Goal: Contribute content

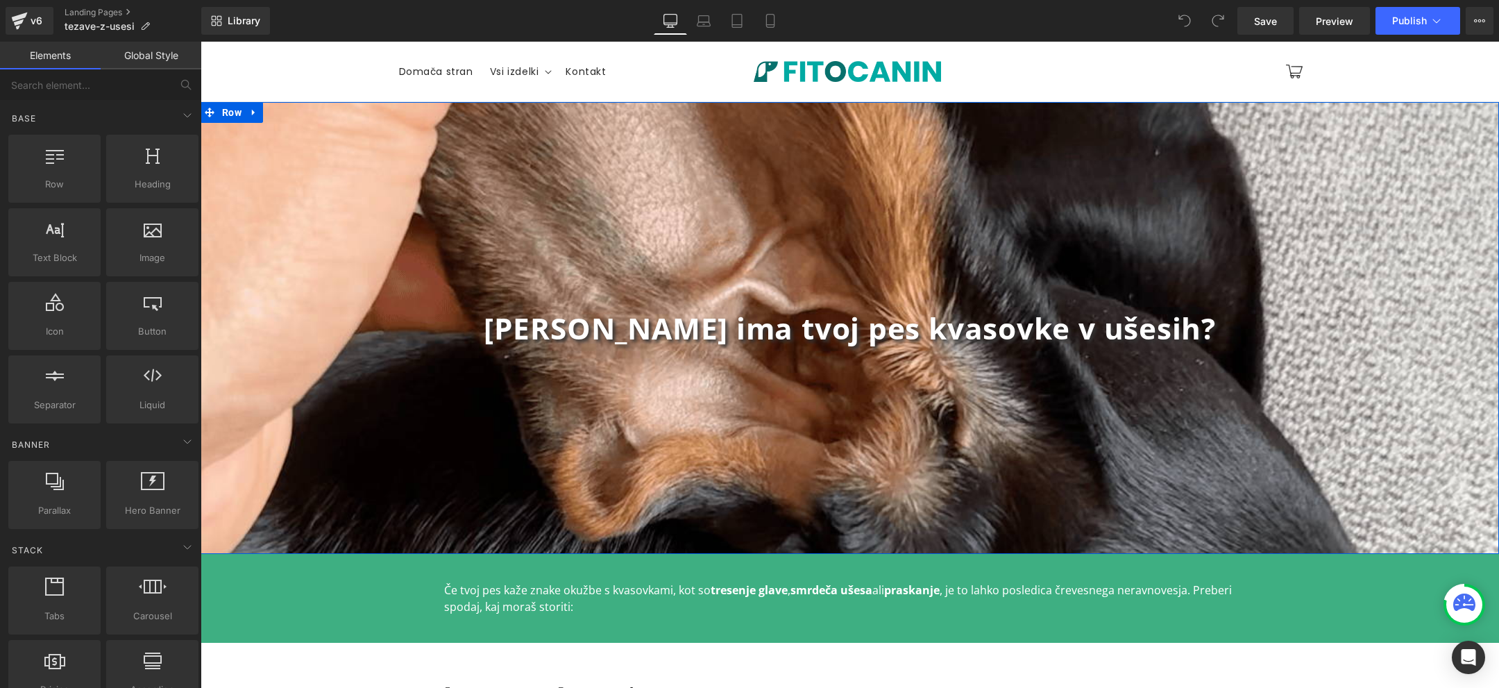
click at [974, 246] on div "Ali ima tvoj pes kvasovke v ušesih? Heading Row" at bounding box center [850, 328] width 1298 height 452
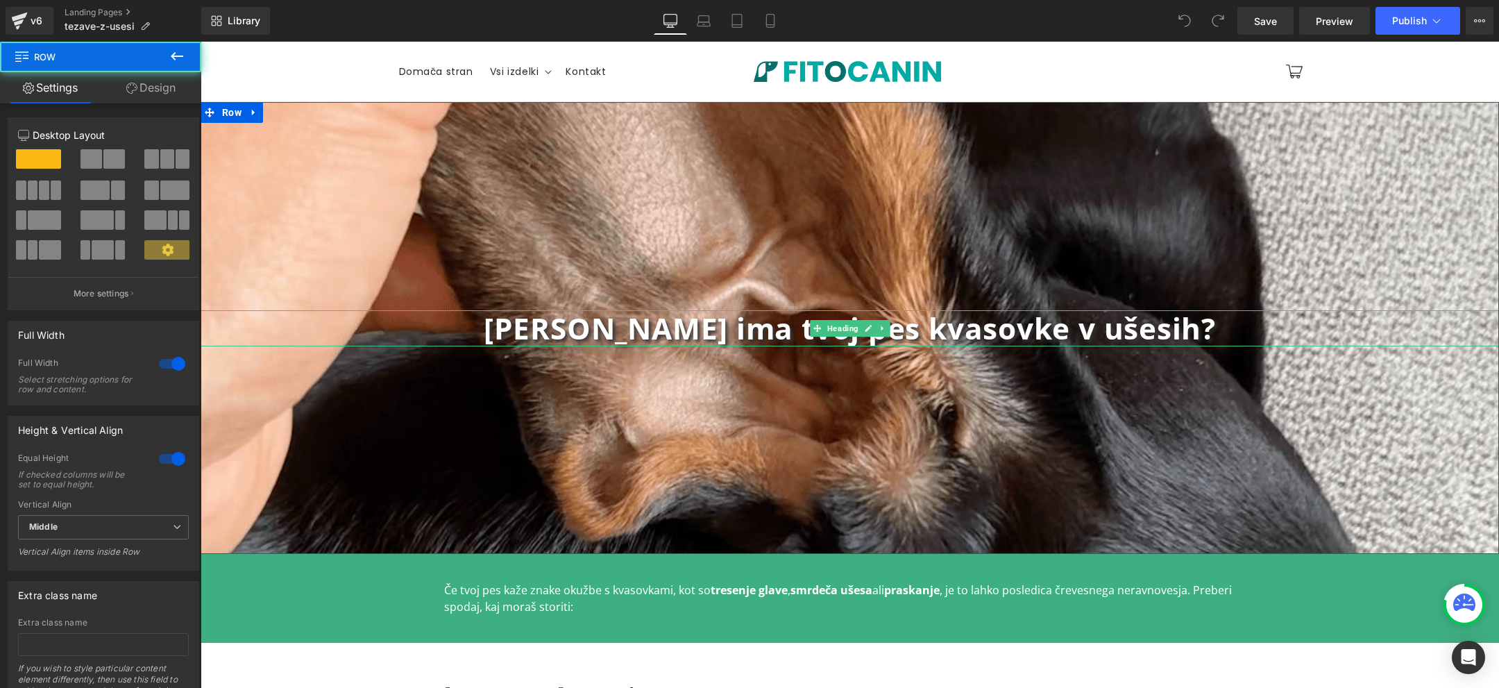
click at [888, 330] on b "Ali ima tvoj pes kvasovke v ušesih?" at bounding box center [850, 328] width 732 height 40
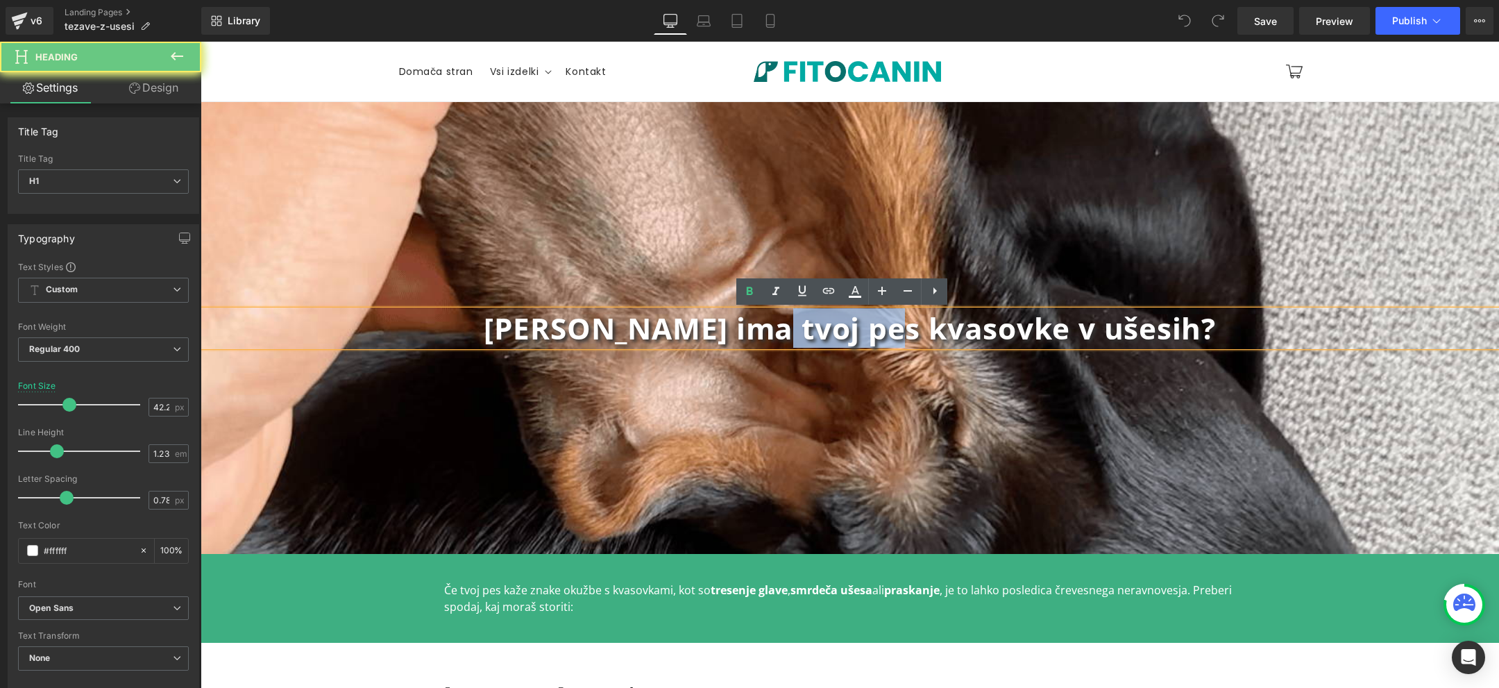
click at [888, 330] on b "Ali ima tvoj pes kvasovke v ušesih?" at bounding box center [850, 328] width 732 height 40
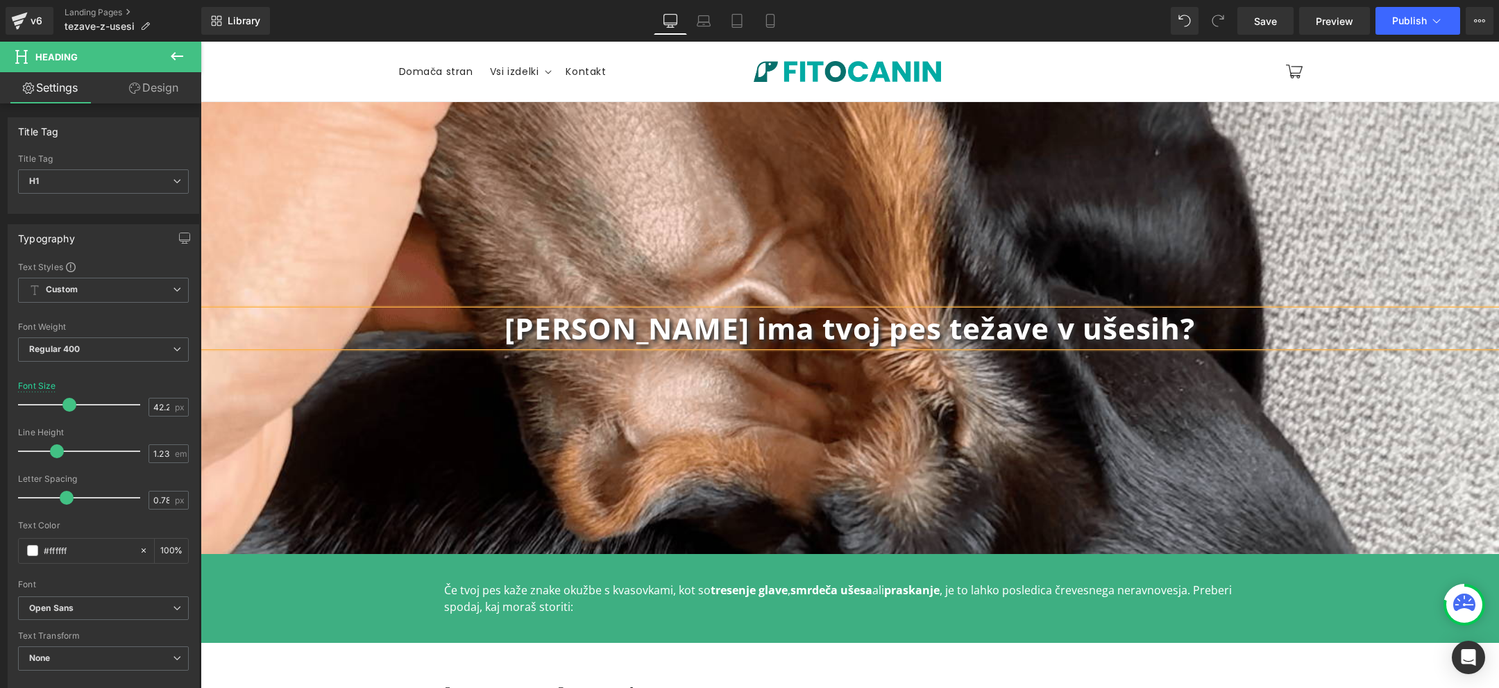
click at [962, 325] on b "Ali ima tvoj pes težave v ušesih?" at bounding box center [849, 328] width 690 height 40
click at [1069, 322] on b "Ali ima tvoj pes težave z ušesih?" at bounding box center [850, 328] width 688 height 40
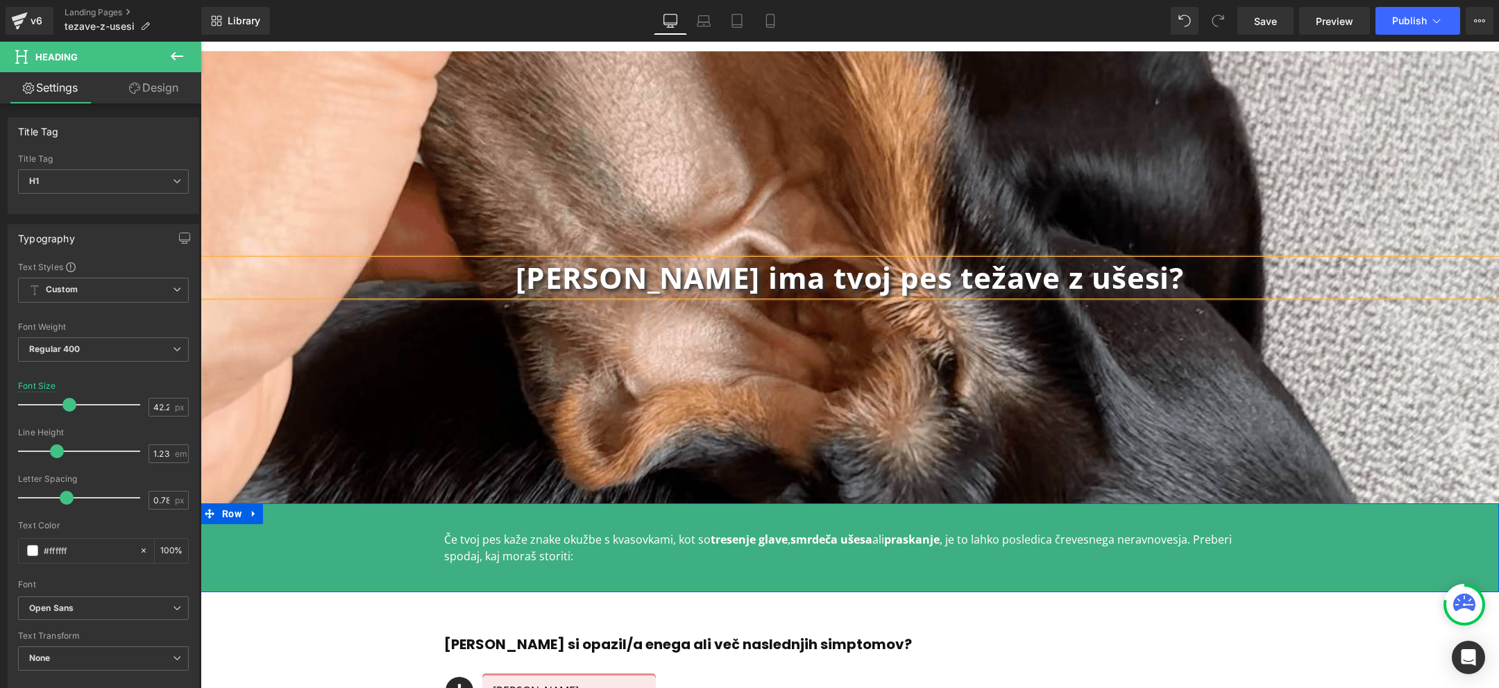
click at [612, 552] on p "Če tvoj pes kaže znake okužbe s kvasovkami, kot so tresenje glave , smrdeča uše…" at bounding box center [850, 547] width 812 height 33
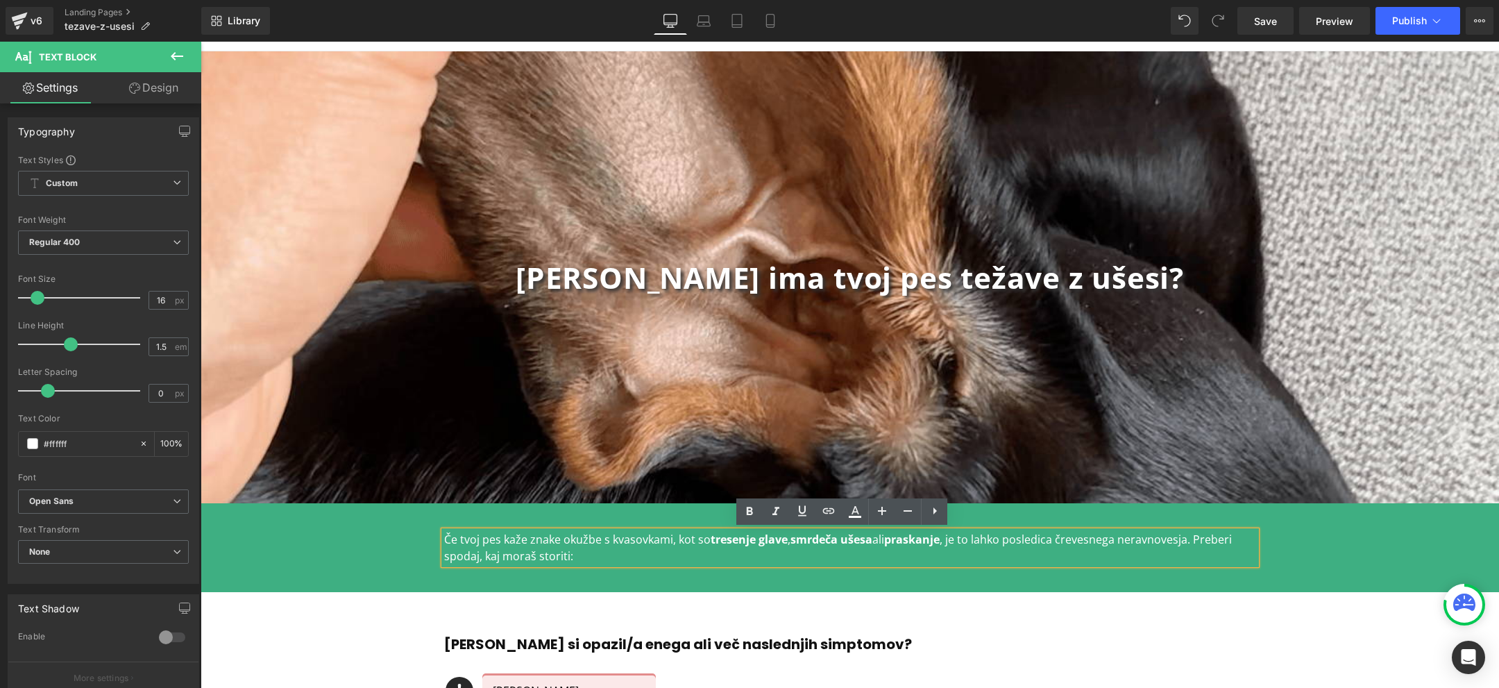
click at [1344, 557] on div "Če tvoj pes kaže znake okužbe s kvasovkami, kot so tresenje glave , smrdeča uše…" at bounding box center [850, 547] width 1298 height 47
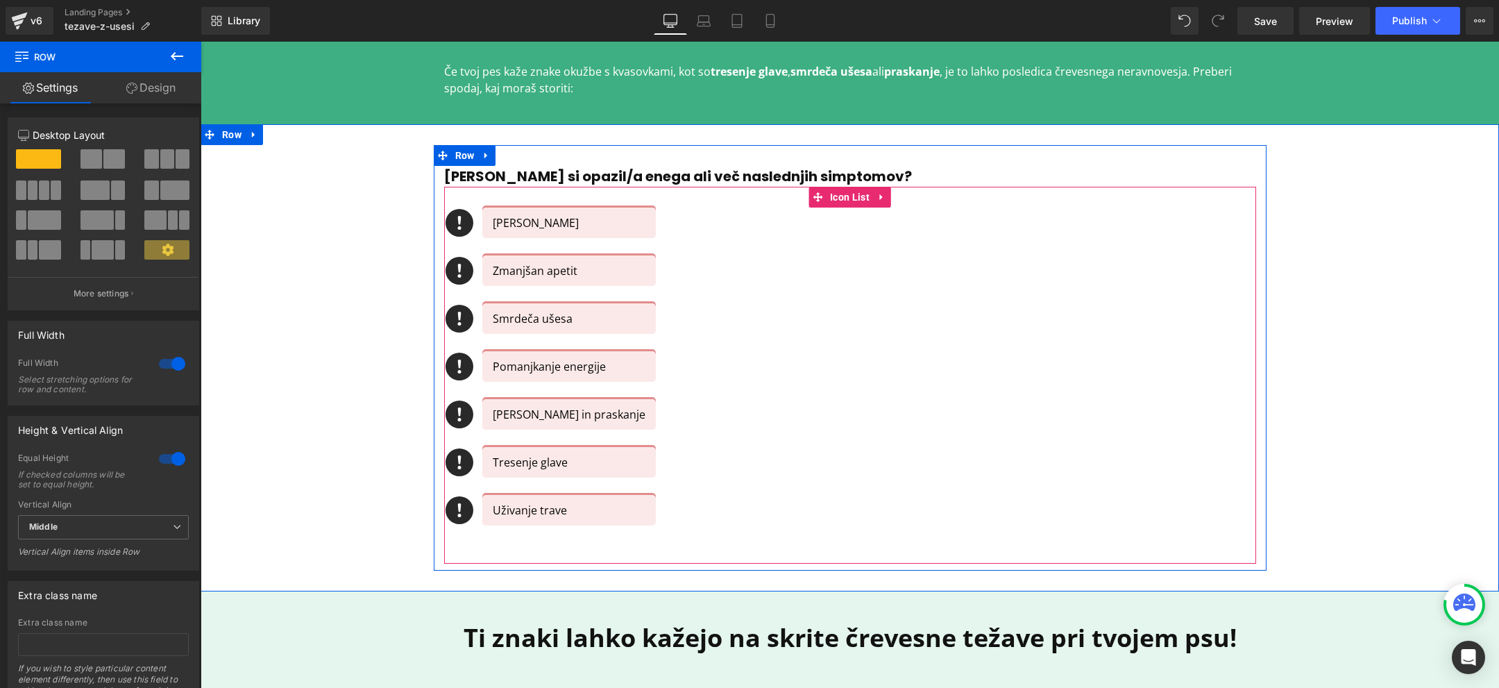
scroll to position [514, 0]
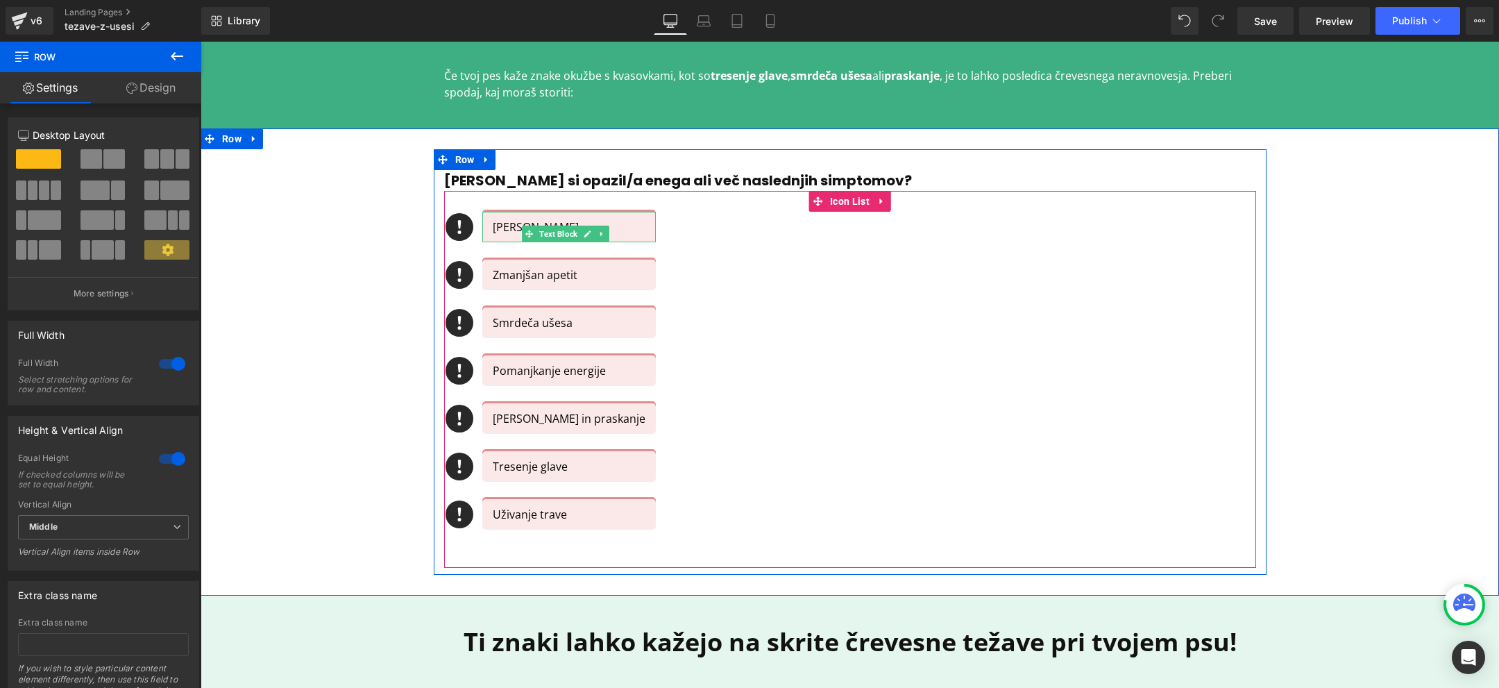
click at [496, 227] on p "[PERSON_NAME]" at bounding box center [569, 227] width 153 height 17
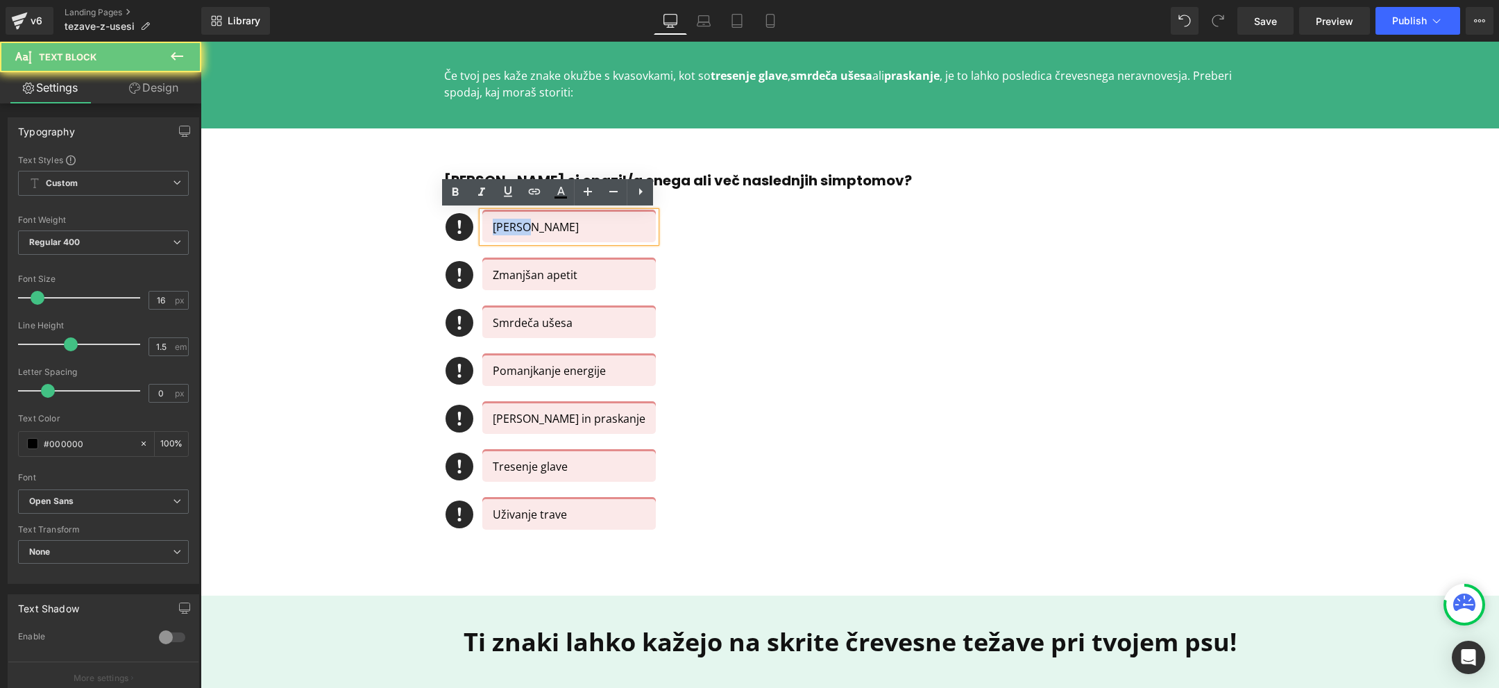
click at [496, 227] on p "[PERSON_NAME]" at bounding box center [569, 227] width 153 height 17
copy p "[PERSON_NAME]"
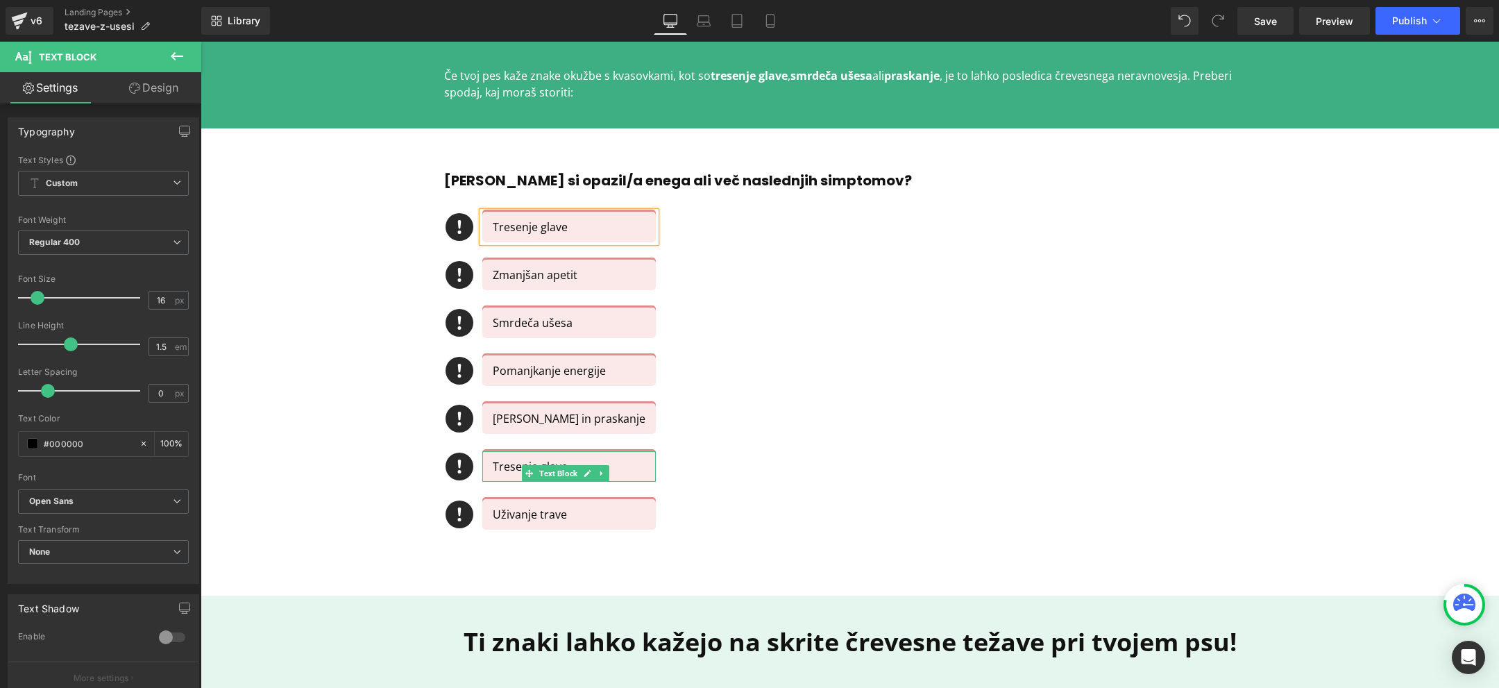
click at [503, 461] on p "Tresenje glave" at bounding box center [569, 466] width 153 height 17
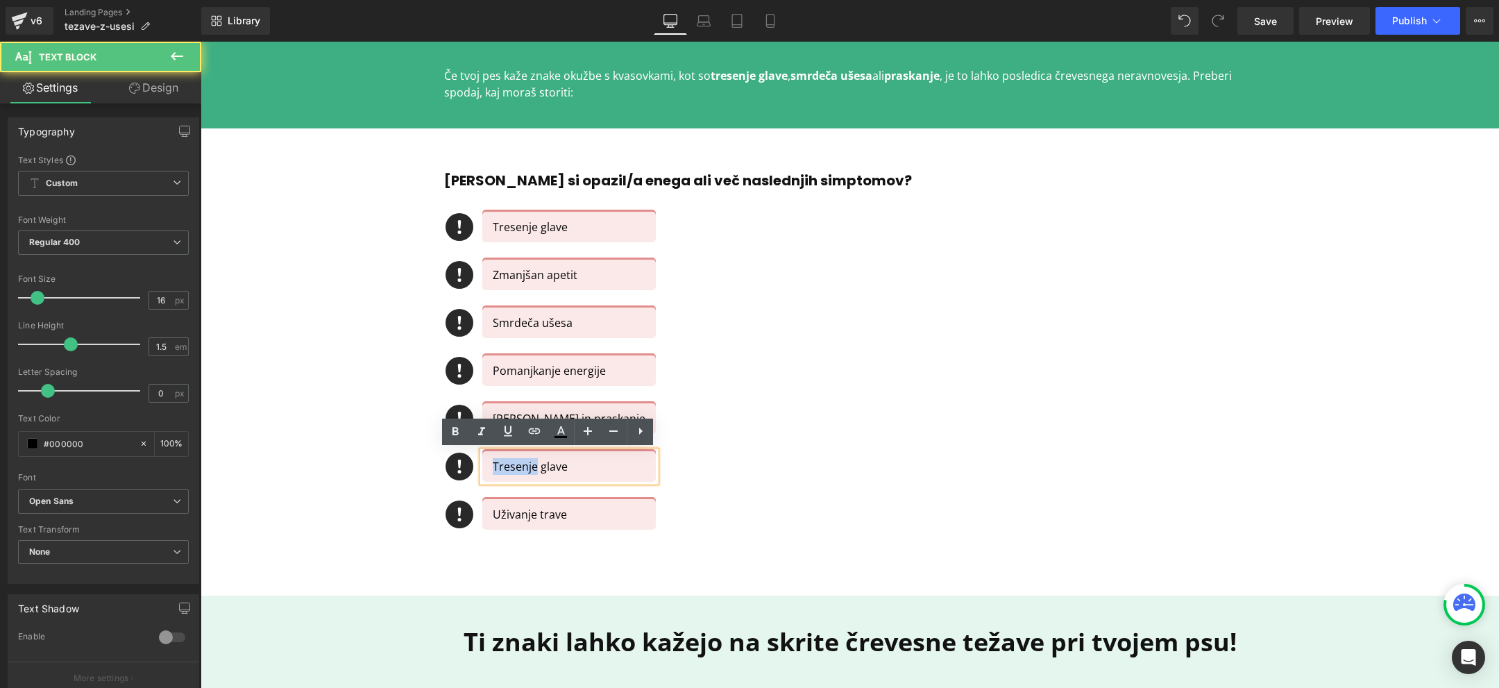
click at [503, 461] on p "Tresenje glave" at bounding box center [569, 466] width 153 height 17
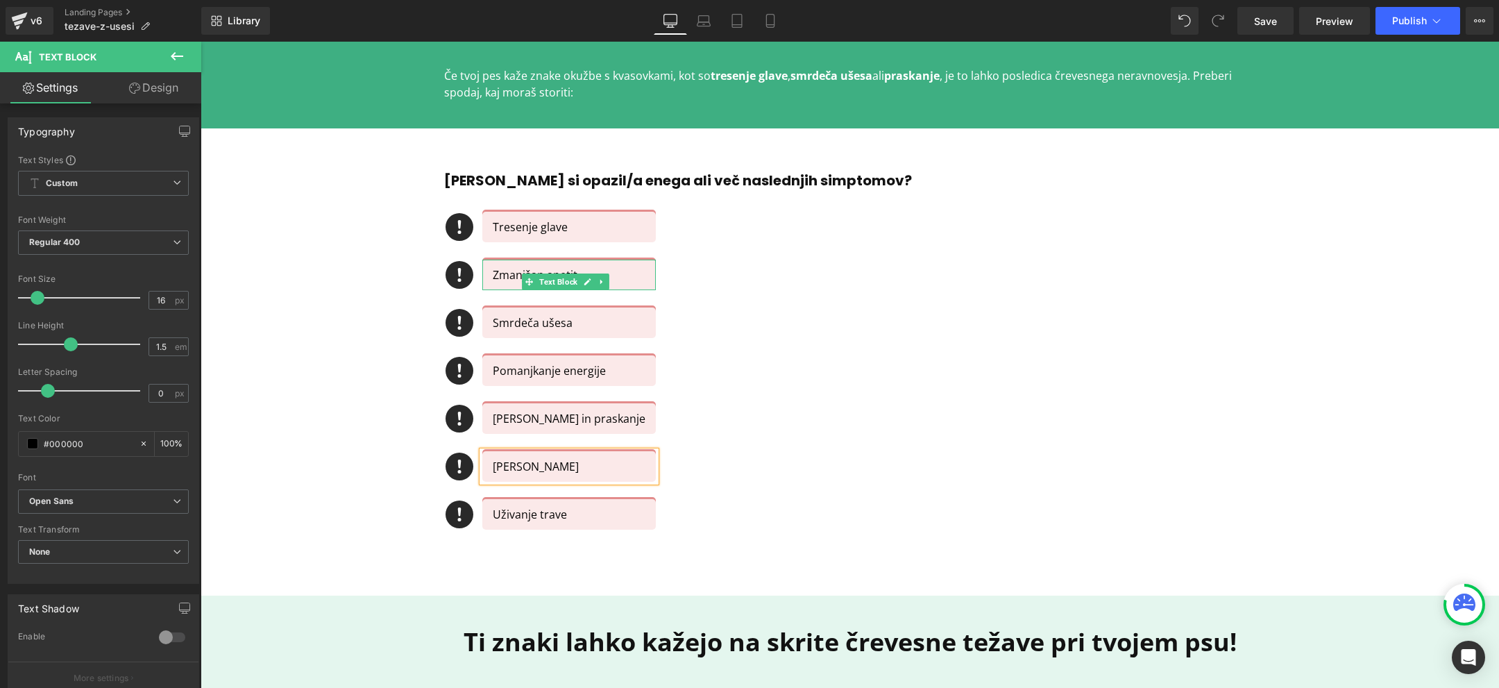
click at [502, 273] on p "Zmanjšan apetit" at bounding box center [569, 274] width 153 height 17
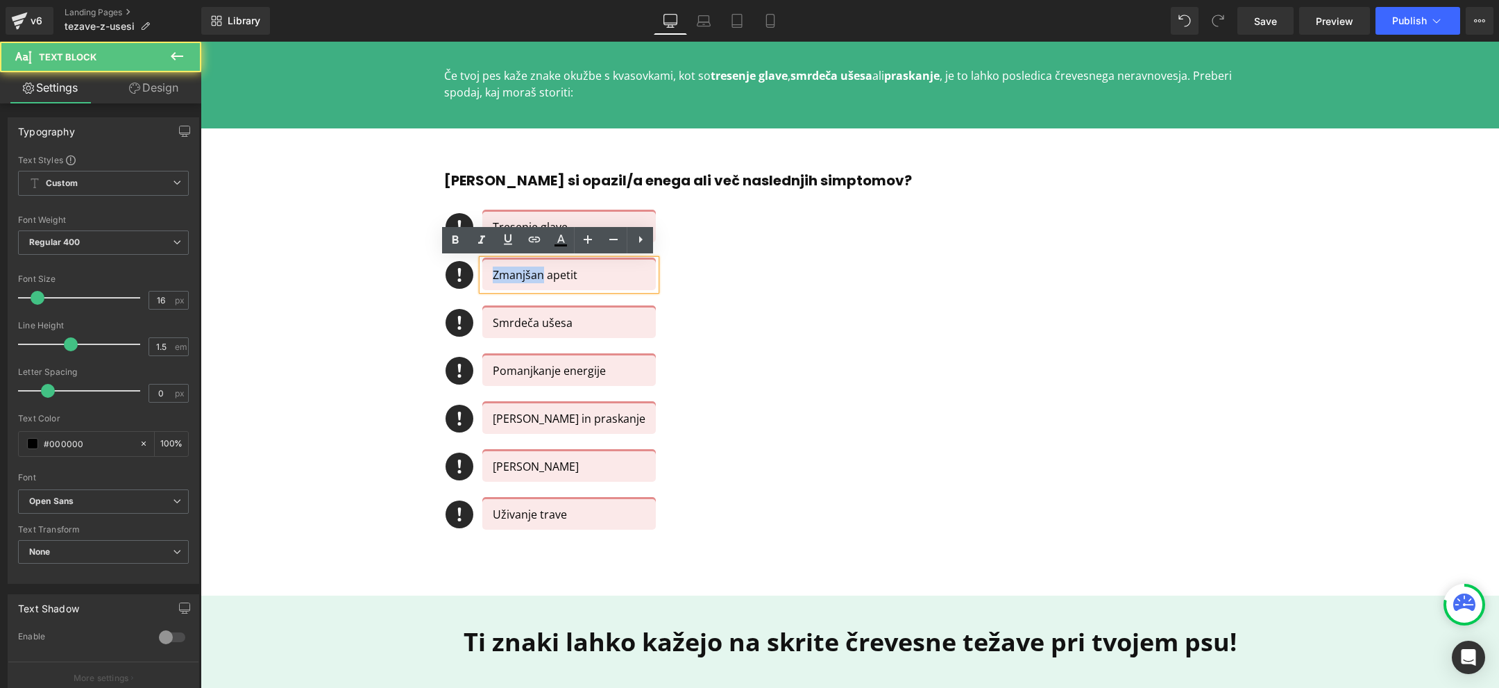
click at [502, 273] on p "Zmanjšan apetit" at bounding box center [569, 274] width 153 height 17
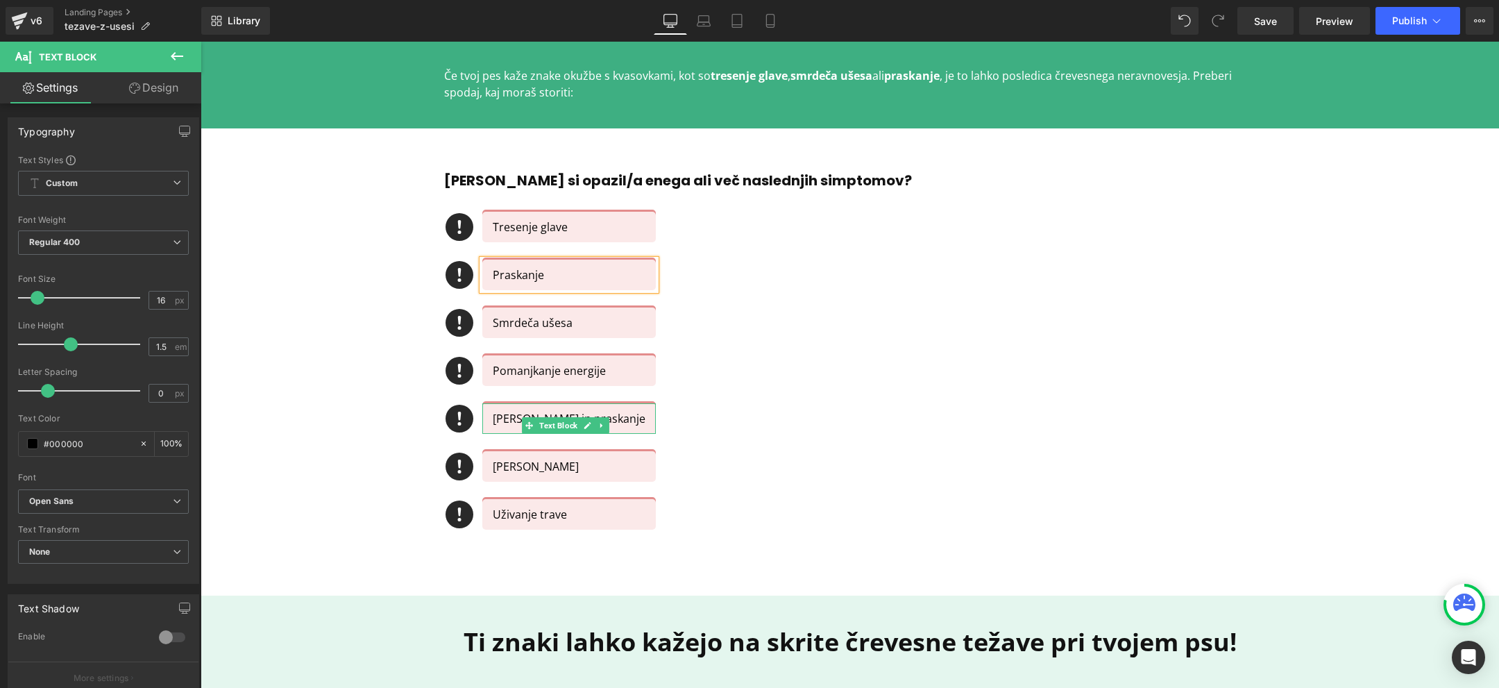
click at [531, 416] on p "[PERSON_NAME] in praskanje" at bounding box center [569, 418] width 153 height 17
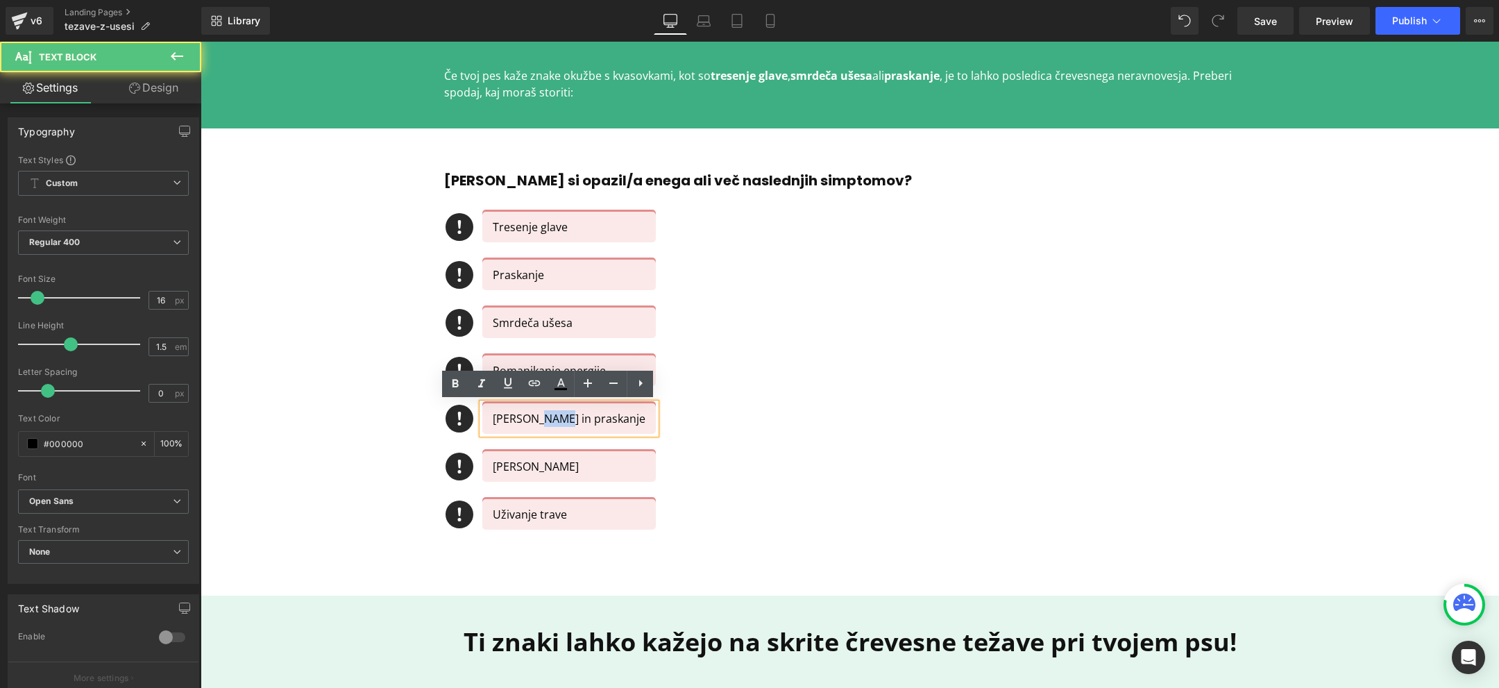
click at [531, 416] on p "[PERSON_NAME] in praskanje" at bounding box center [569, 418] width 153 height 17
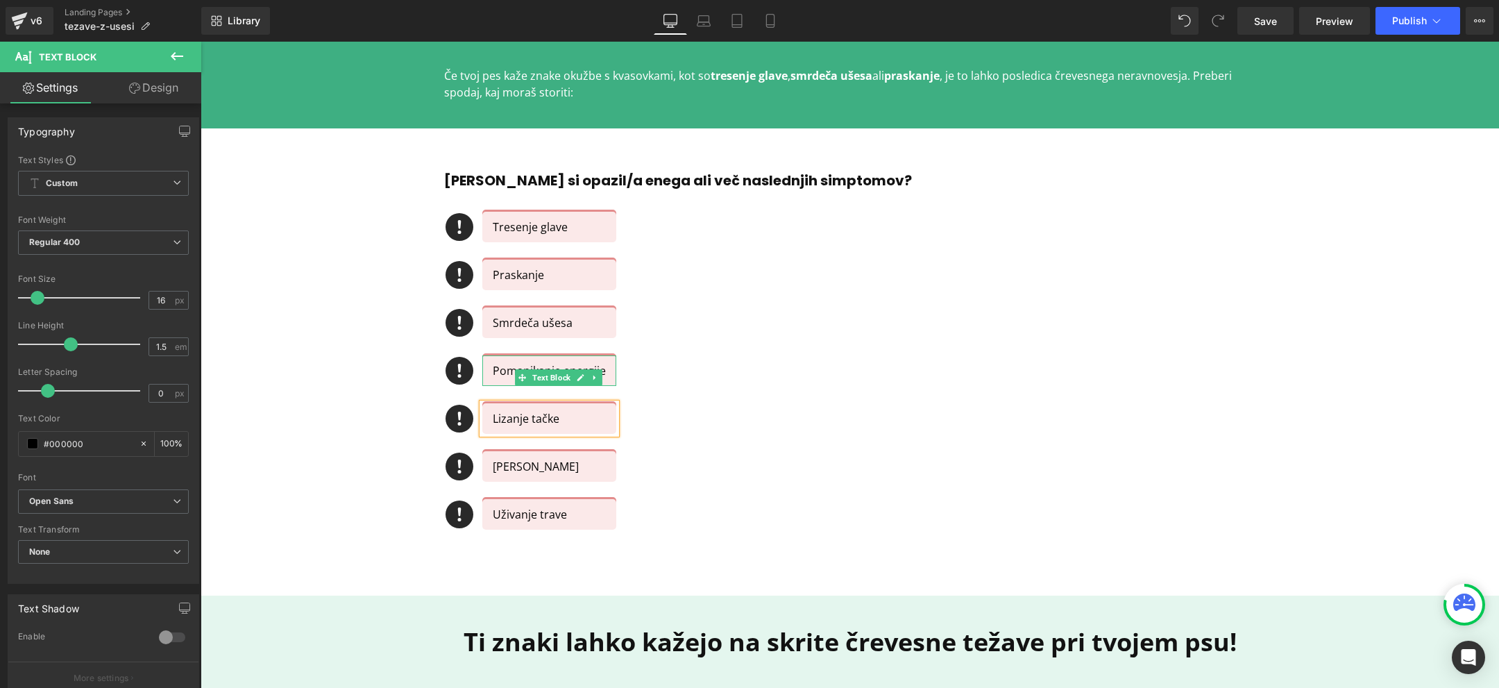
click at [482, 371] on div "Pomanjkanje energije" at bounding box center [549, 370] width 134 height 31
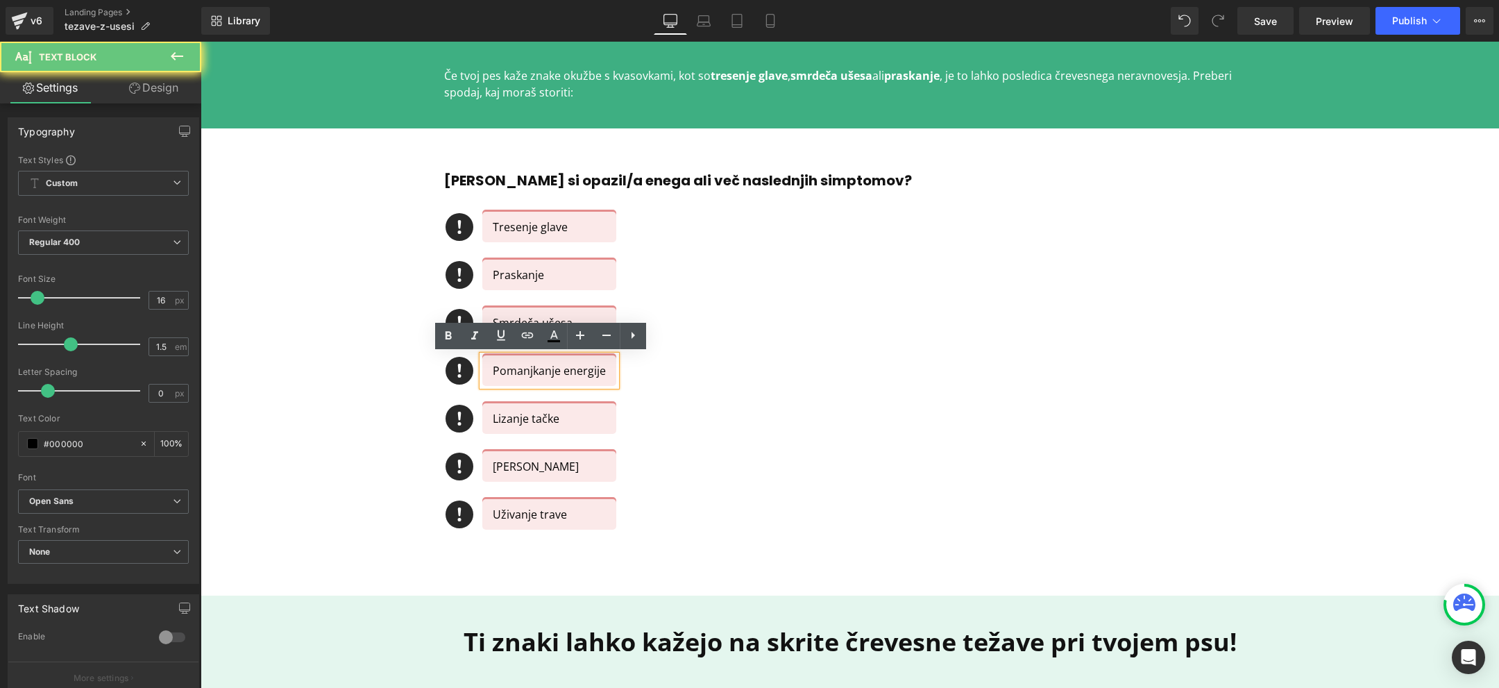
click at [493, 371] on p "Pomanjkanje energije" at bounding box center [549, 370] width 113 height 17
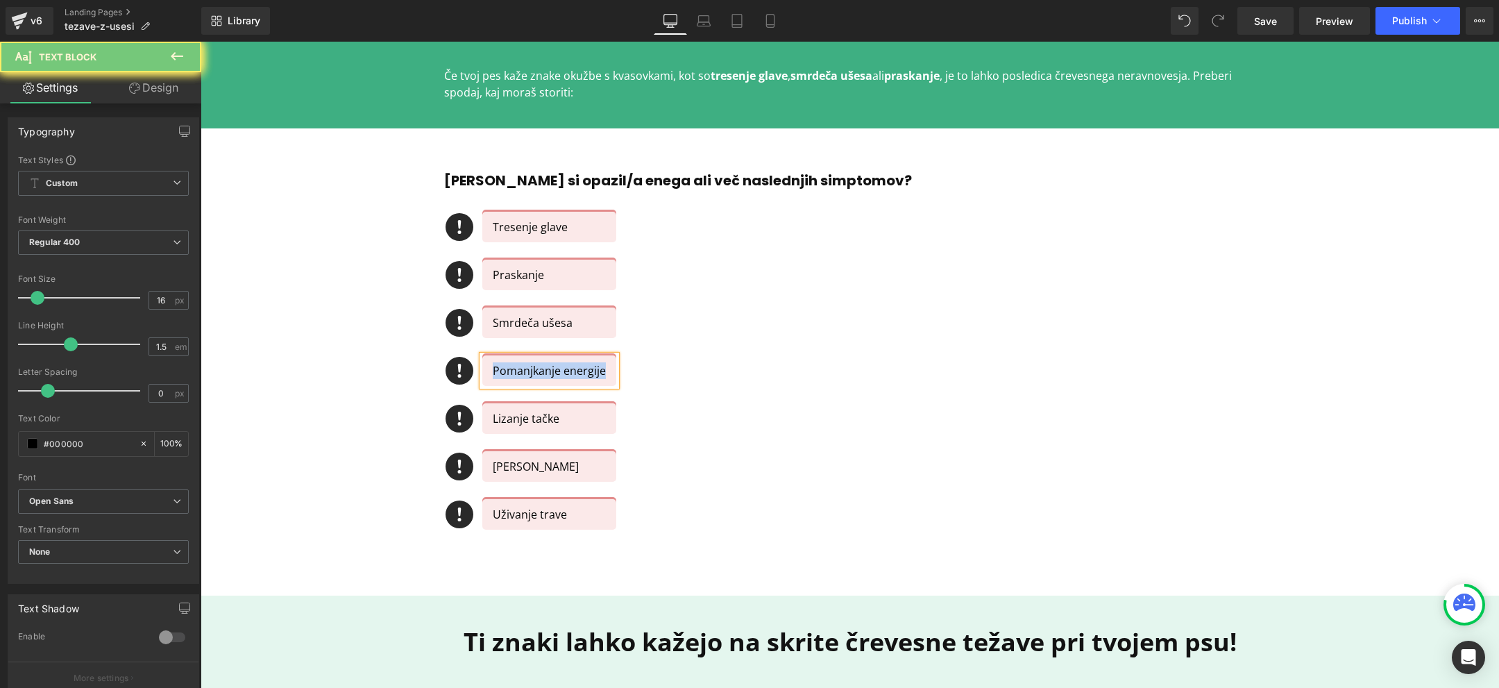
copy p "Pomanjkanje energije"
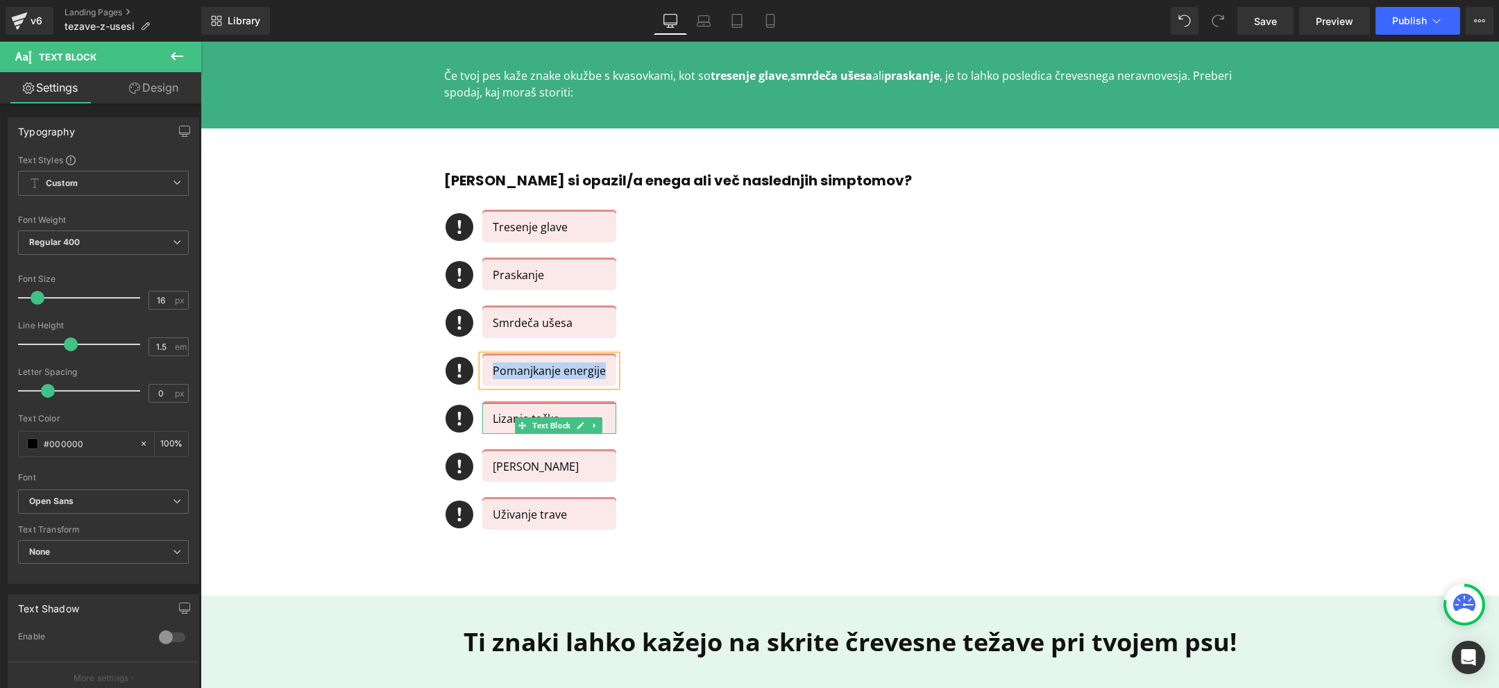
click at [497, 420] on p "Lizanje tačke" at bounding box center [549, 418] width 113 height 17
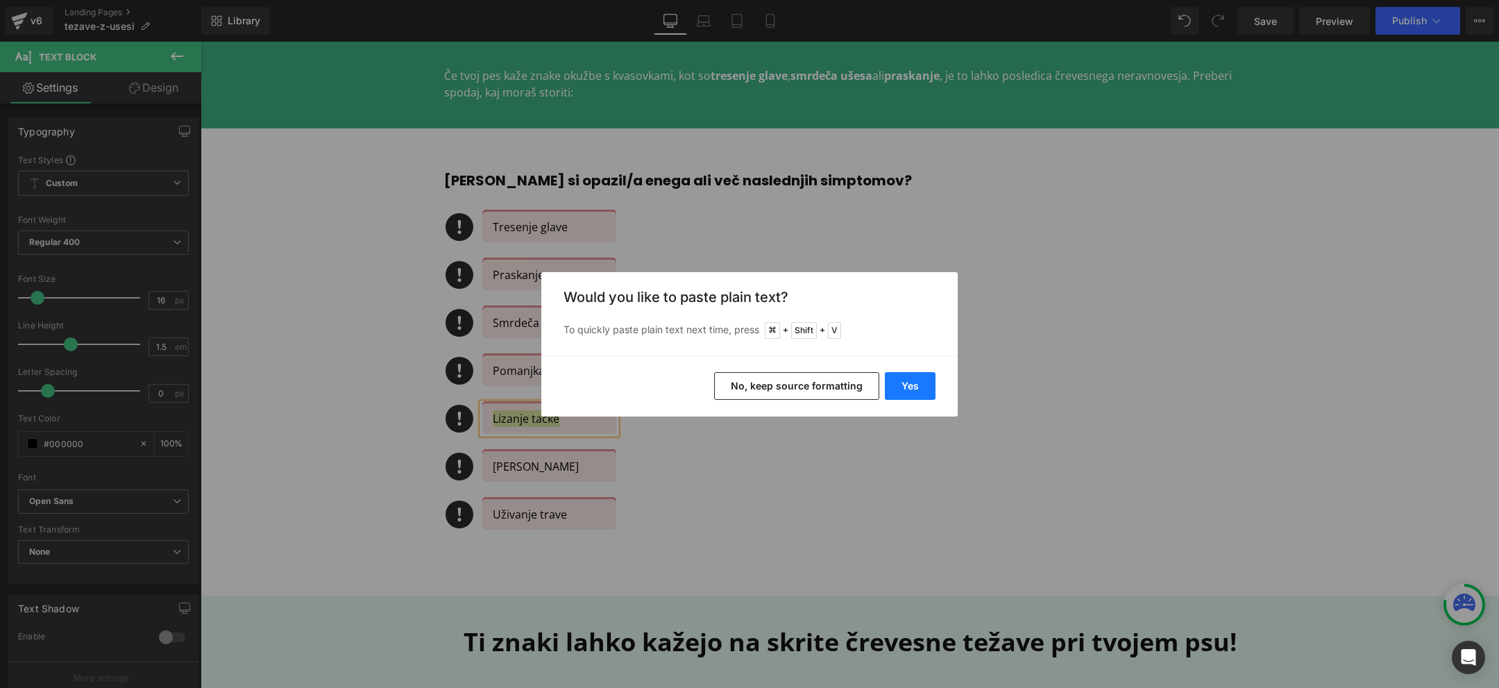
click at [912, 383] on button "Yes" at bounding box center [910, 386] width 51 height 28
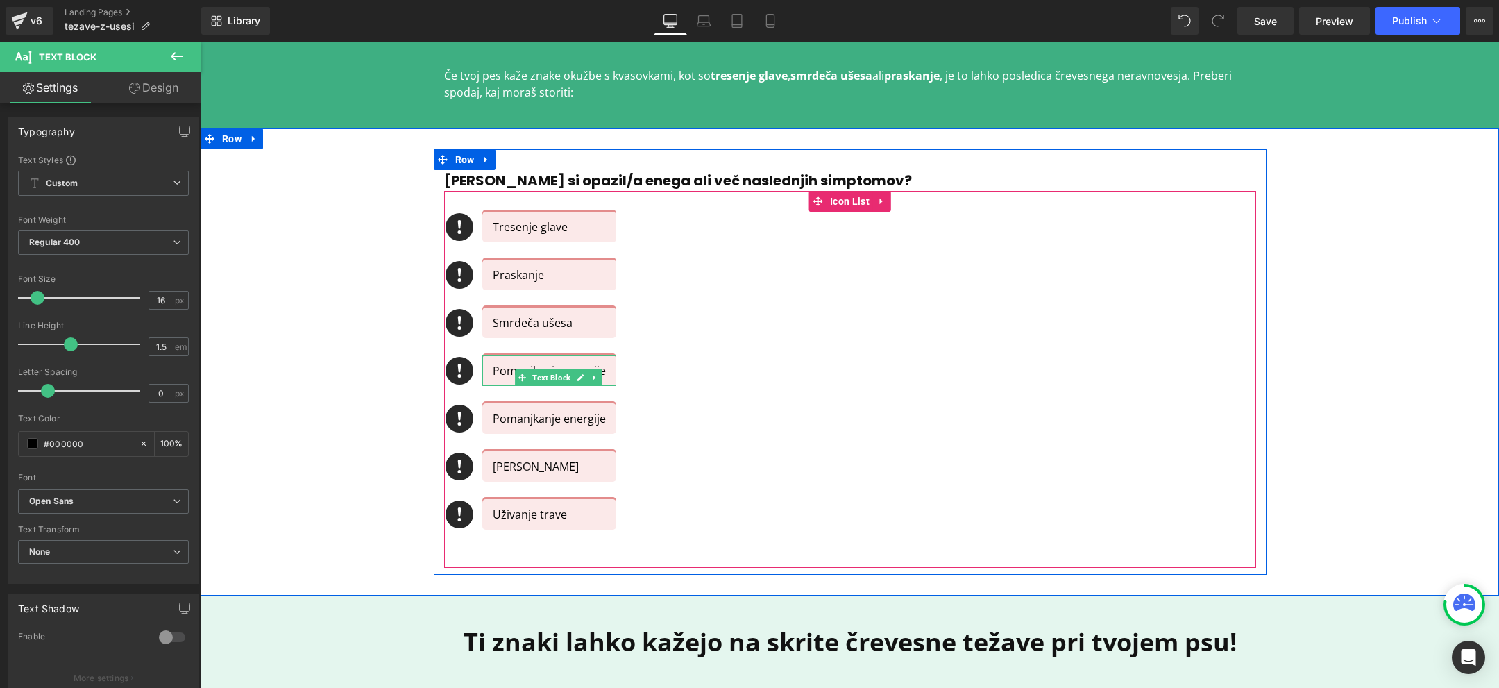
click at [495, 371] on p "Pomanjkanje energije" at bounding box center [549, 370] width 113 height 17
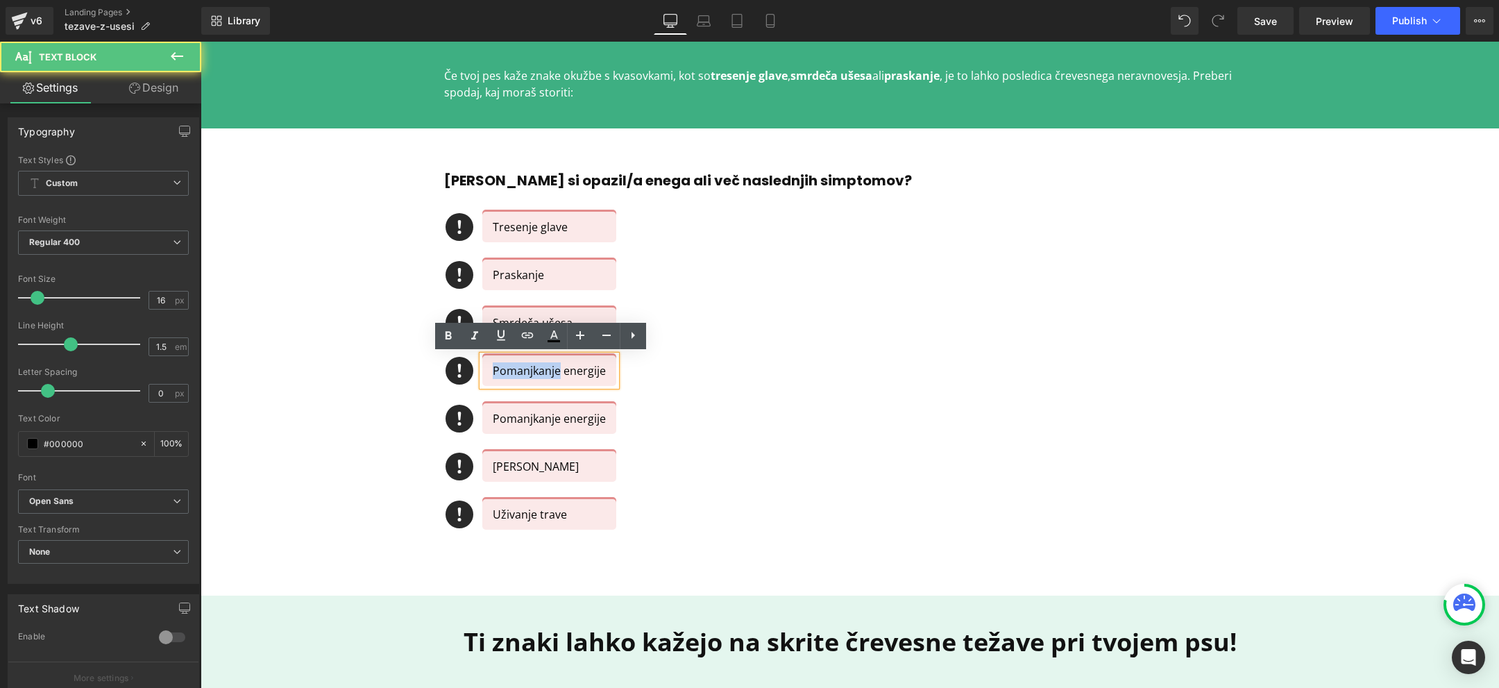
click at [495, 371] on p "Pomanjkanje energije" at bounding box center [549, 370] width 113 height 17
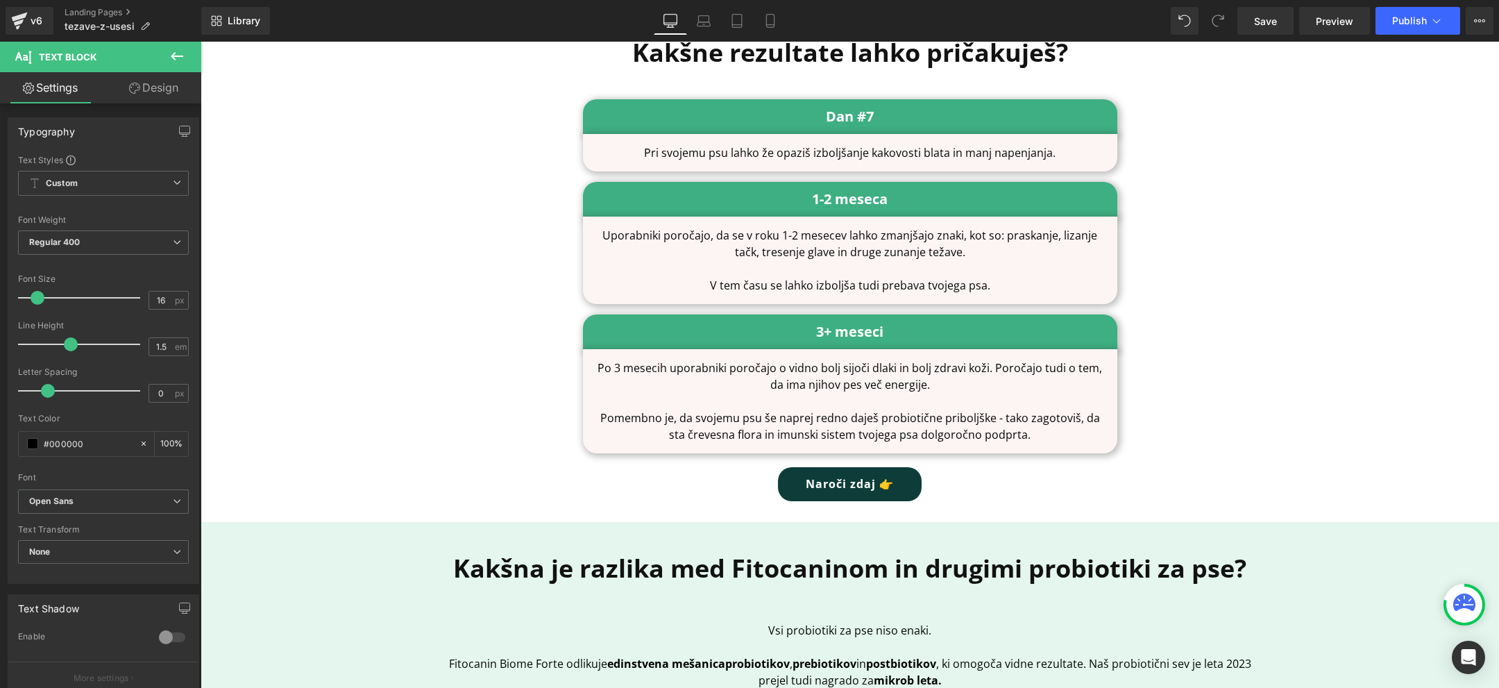
scroll to position [5174, 0]
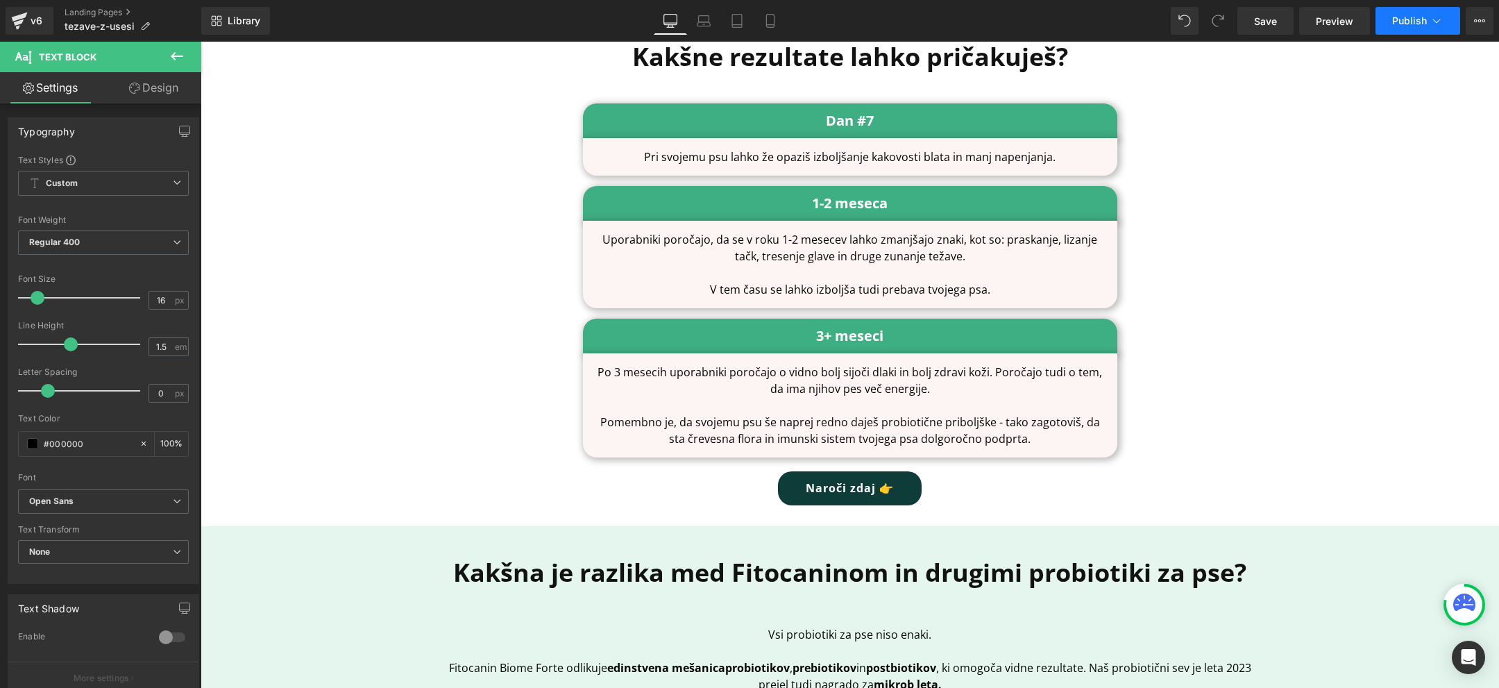
click at [1408, 24] on span "Publish" at bounding box center [1409, 20] width 35 height 11
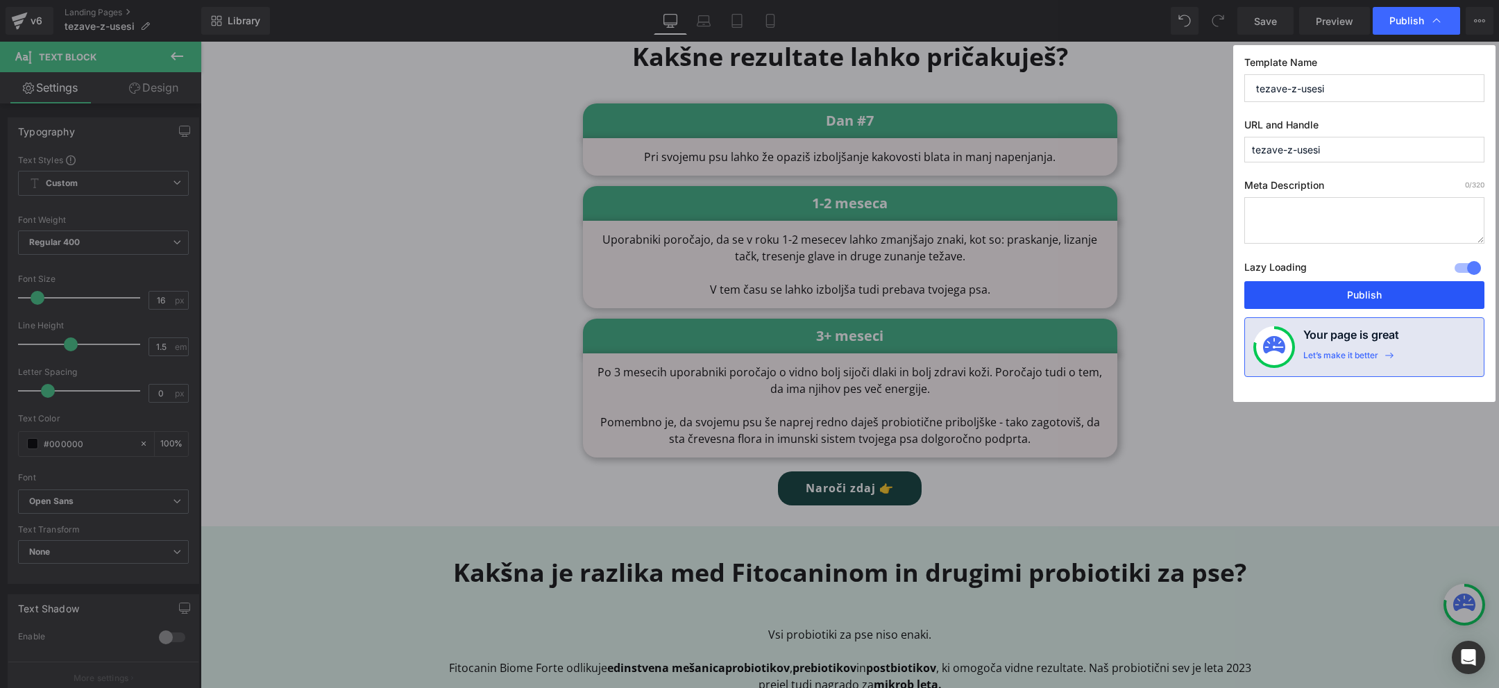
click at [1343, 297] on button "Publish" at bounding box center [1364, 295] width 240 height 28
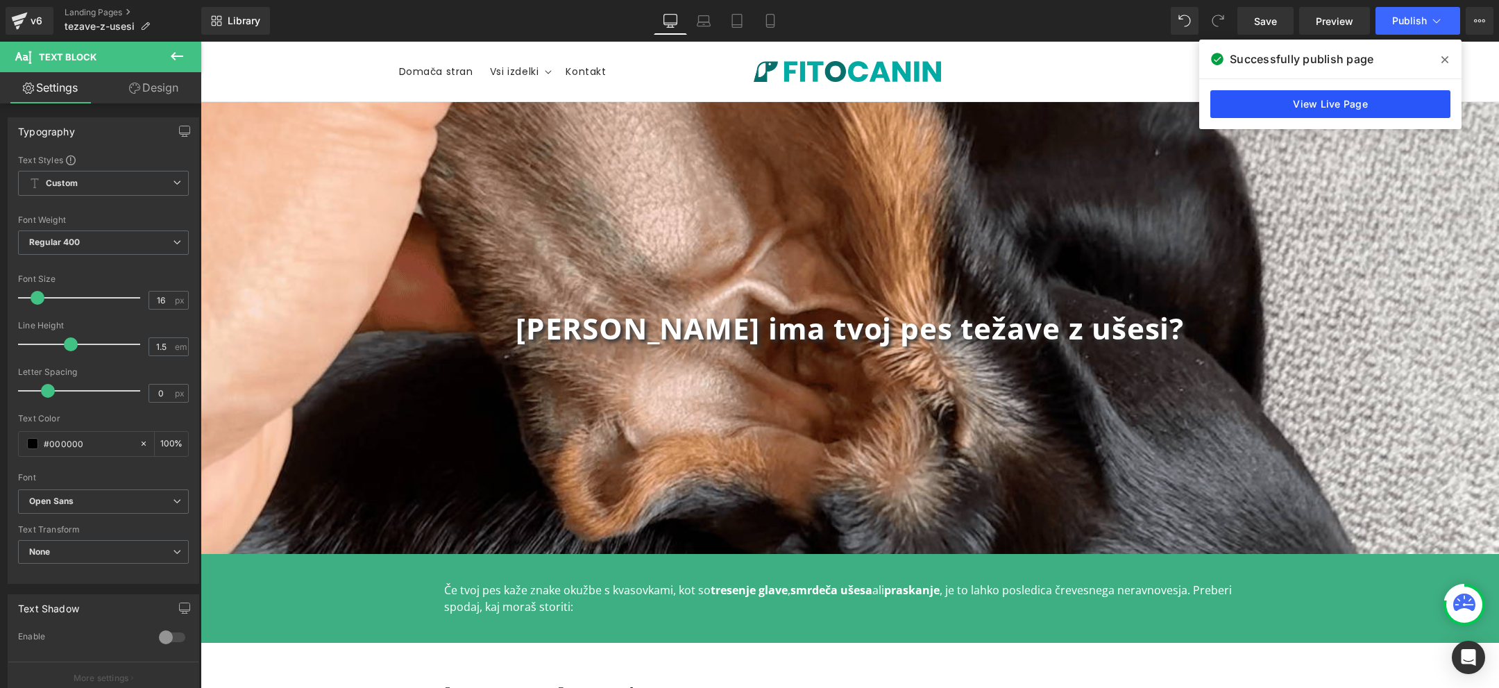
click at [1393, 103] on link "View Live Page" at bounding box center [1330, 104] width 240 height 28
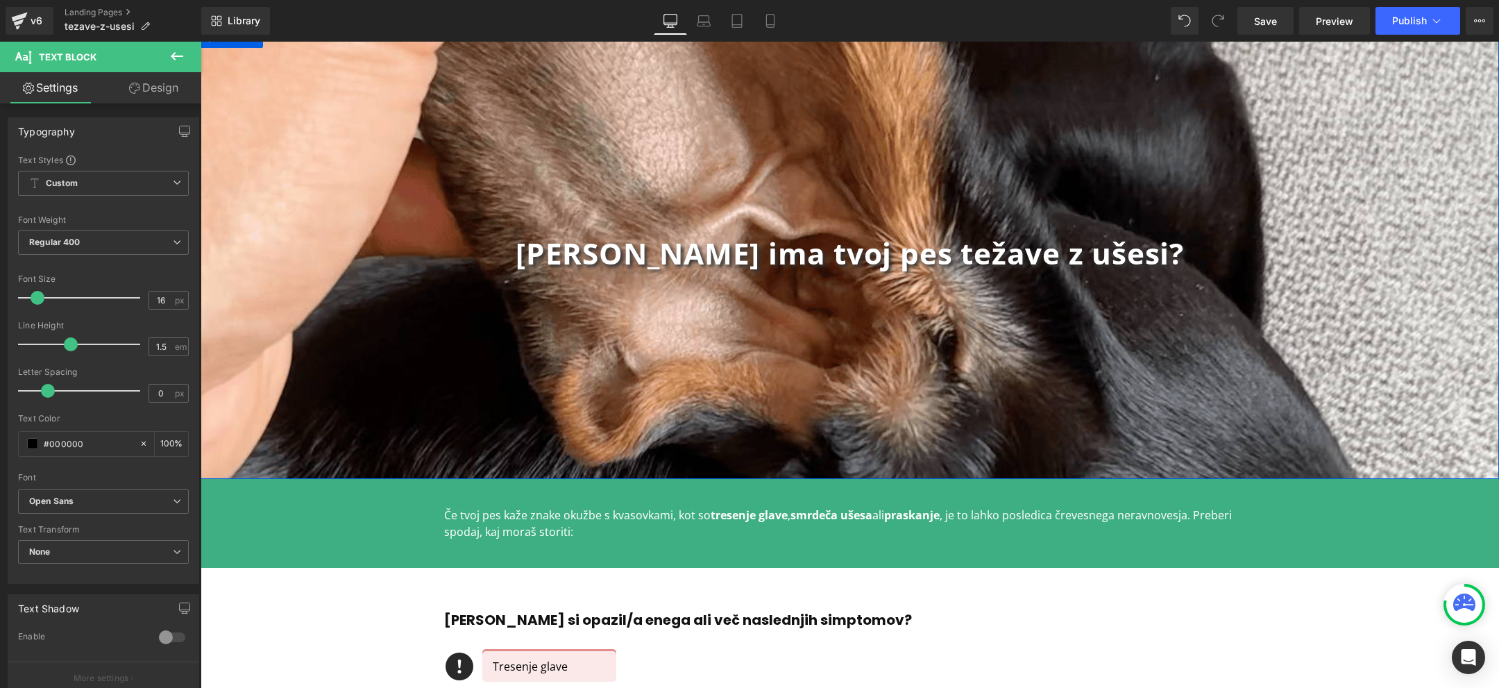
scroll to position [111, 0]
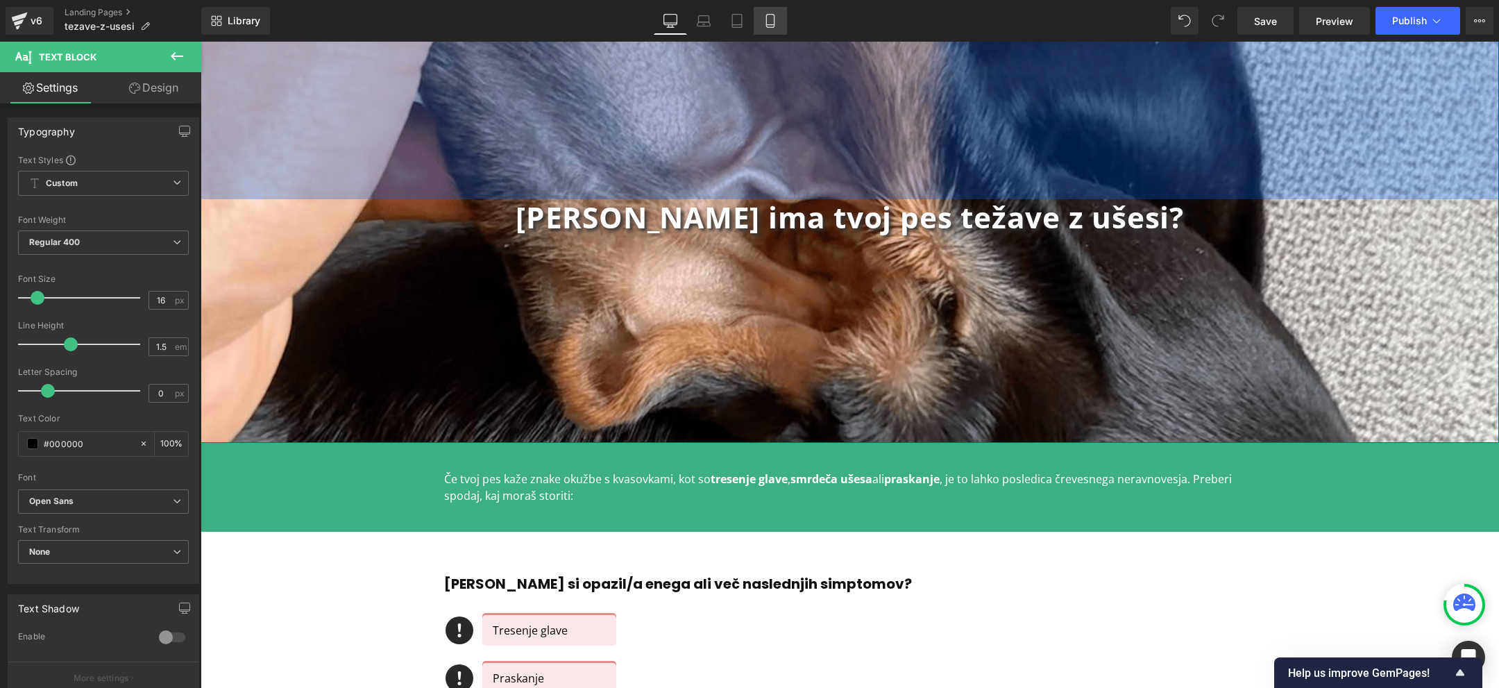
click at [766, 23] on icon at bounding box center [770, 21] width 8 height 13
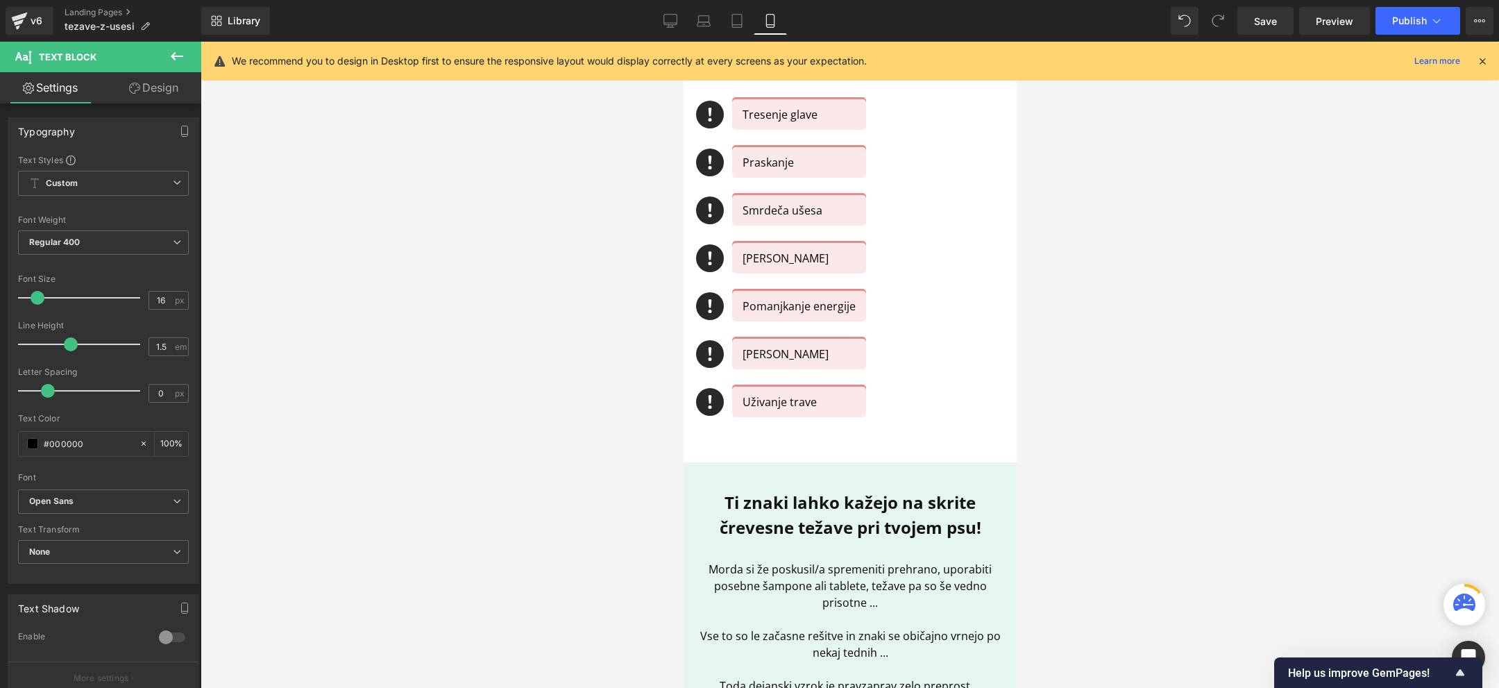
scroll to position [0, 0]
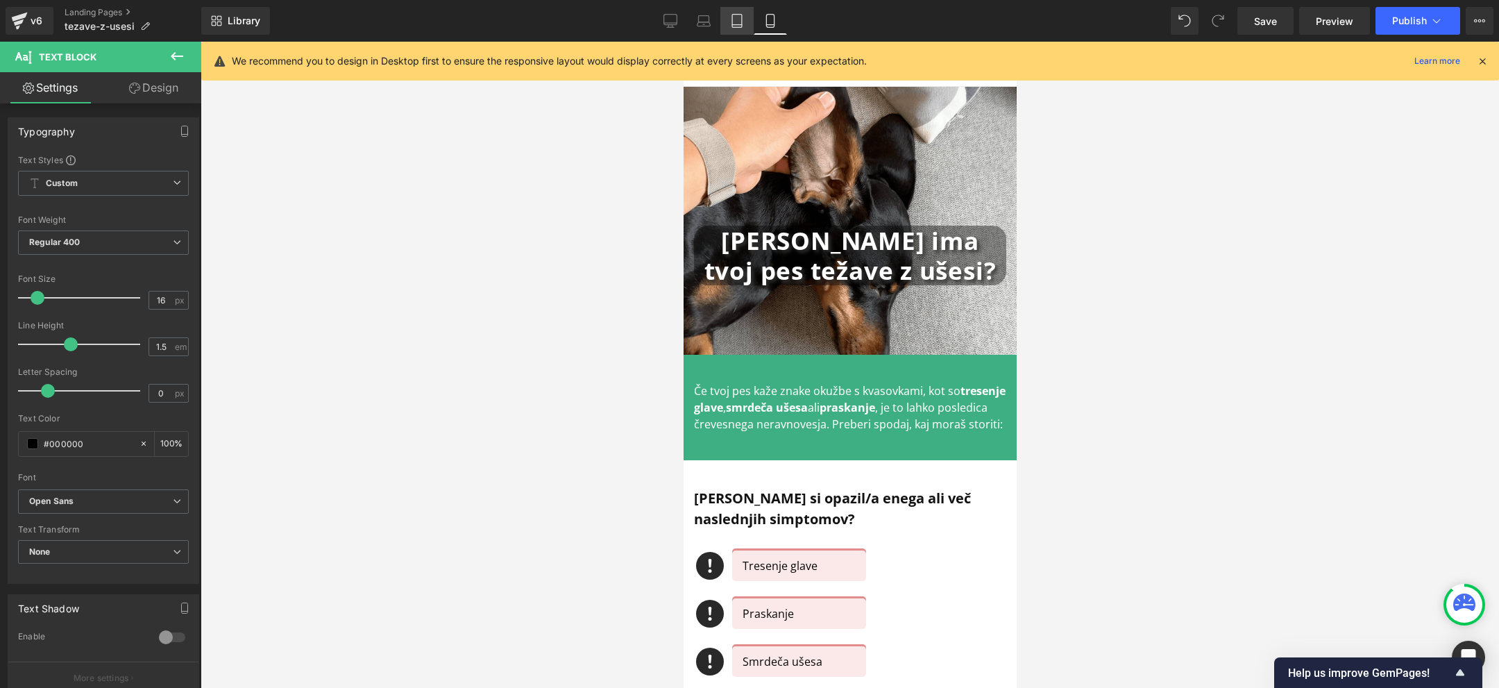
click at [736, 22] on icon at bounding box center [737, 21] width 14 height 14
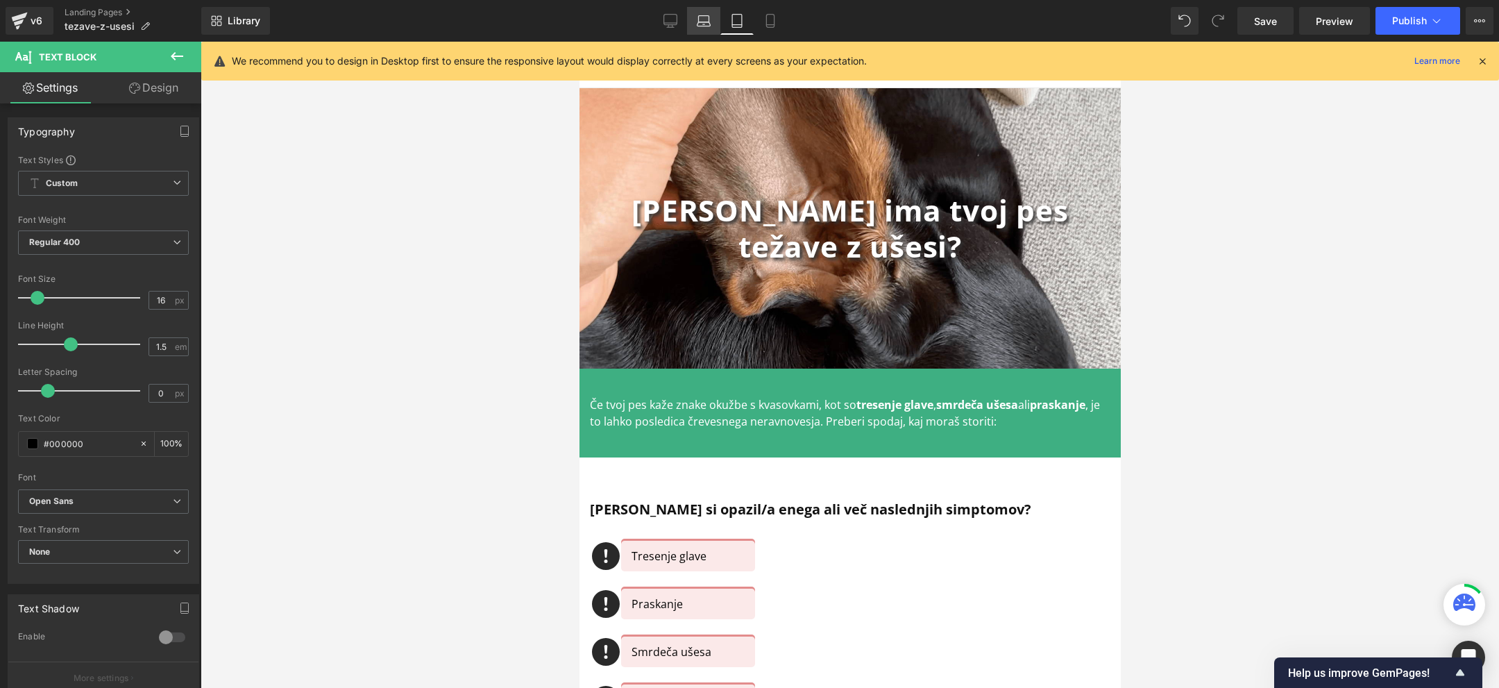
click at [707, 21] on icon at bounding box center [704, 21] width 14 height 14
